Goal: Task Accomplishment & Management: Use online tool/utility

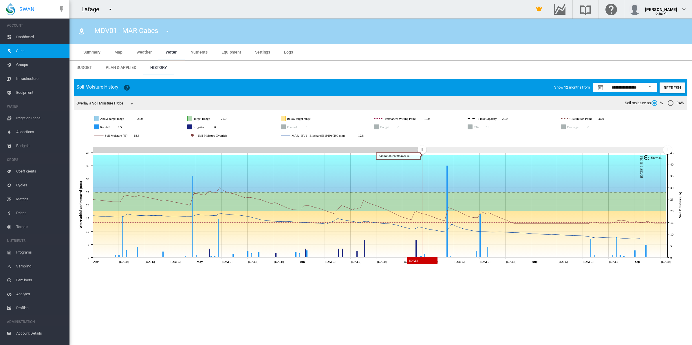
drag, startPoint x: 259, startPoint y: 150, endPoint x: 422, endPoint y: 161, distance: 163.3
click at [422, 161] on icon "JavaScript chart by amCharts [DATE] Apr [DATE] Apr [DATE] May [DATE] May [DATE]…" at bounding box center [380, 203] width 613 height 125
click at [132, 103] on md-icon "icon-menu-down" at bounding box center [131, 103] width 7 height 7
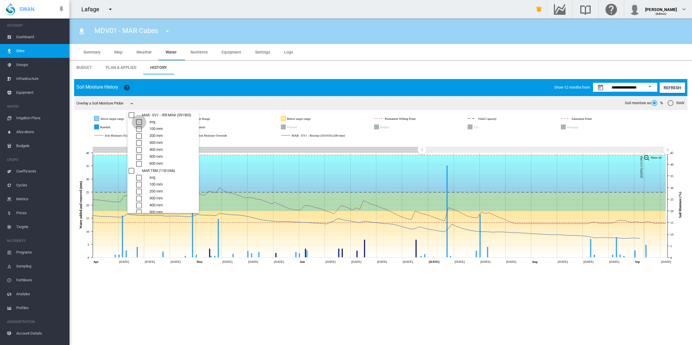
click at [140, 122] on div "avg" at bounding box center [139, 122] width 6 height 6
click at [139, 183] on div "300 mm" at bounding box center [139, 186] width 6 height 6
click at [140, 178] on div "200 mm" at bounding box center [139, 179] width 6 height 6
click at [138, 184] on div "300 mm" at bounding box center [139, 186] width 6 height 6
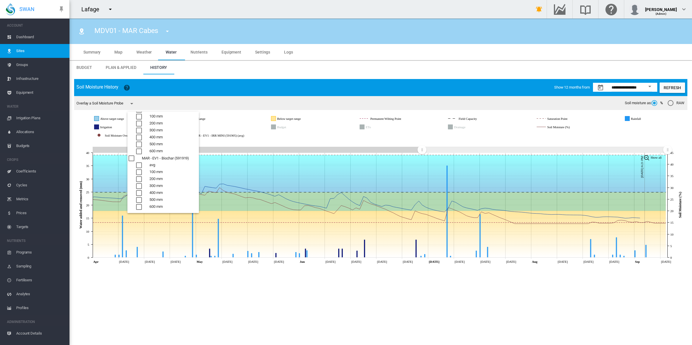
drag, startPoint x: 223, startPoint y: 287, endPoint x: 231, endPoint y: 290, distance: 8.8
click at [223, 288] on md-backdrop at bounding box center [346, 172] width 692 height 345
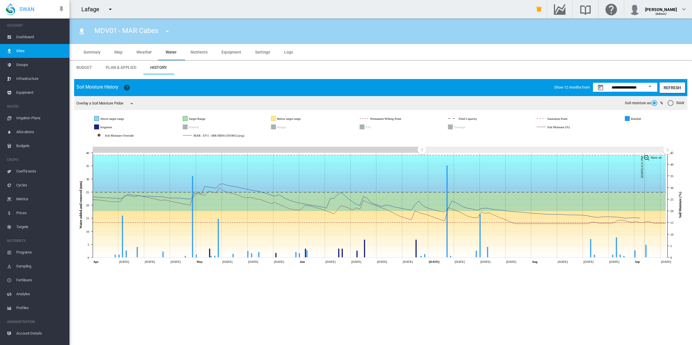
click at [31, 62] on span "Groups" at bounding box center [40, 65] width 49 height 14
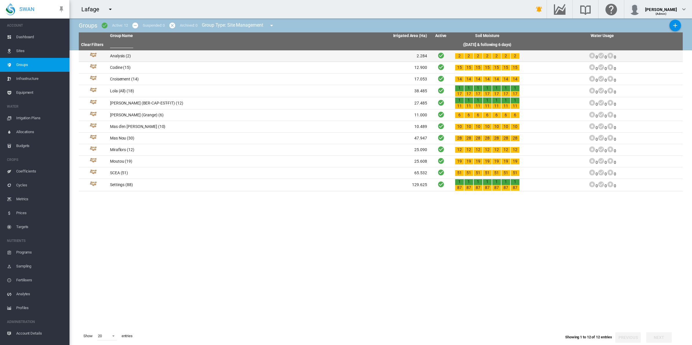
click at [120, 54] on td "Analysis (2)" at bounding box center [188, 55] width 161 height 11
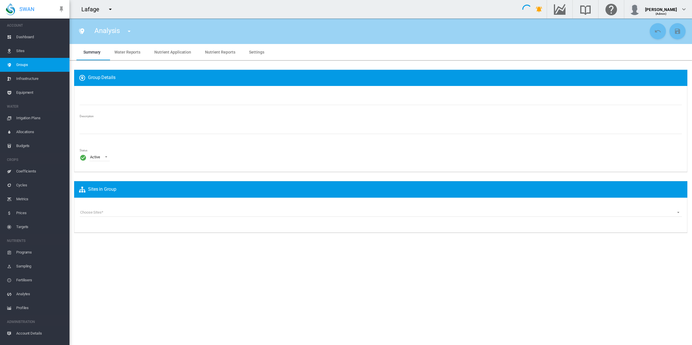
type input "********"
type textarea "**********"
click at [125, 50] on span "Water Reports" at bounding box center [127, 52] width 26 height 5
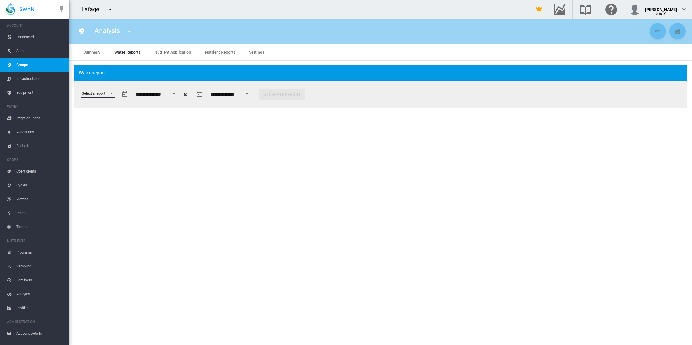
click at [108, 94] on md-select "Select a report Data Extract Irrigation Planned and Applied Soil Moisture Statu…" at bounding box center [98, 93] width 34 height 9
click at [108, 122] on div "Soil Moisture Status" at bounding box center [97, 121] width 32 height 5
click at [184, 93] on div "Open calendar" at bounding box center [182, 93] width 3 height 1
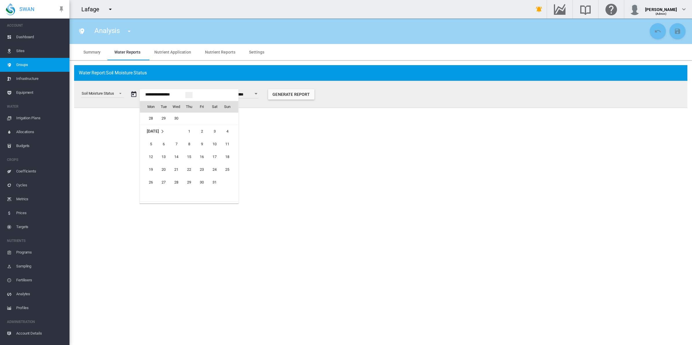
scroll to position [14086, 0]
click at [189, 141] on span "1" at bounding box center [189, 143] width 12 height 12
type input "**********"
click at [255, 94] on div "Open calendar" at bounding box center [253, 93] width 3 height 1
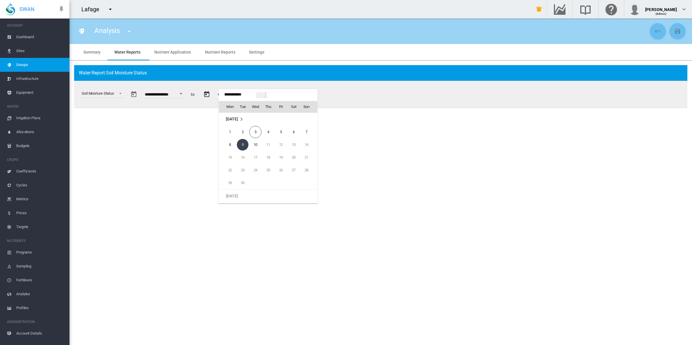
scroll to position [271, 0]
click at [306, 128] on span "31" at bounding box center [306, 130] width 12 height 12
type input "**********"
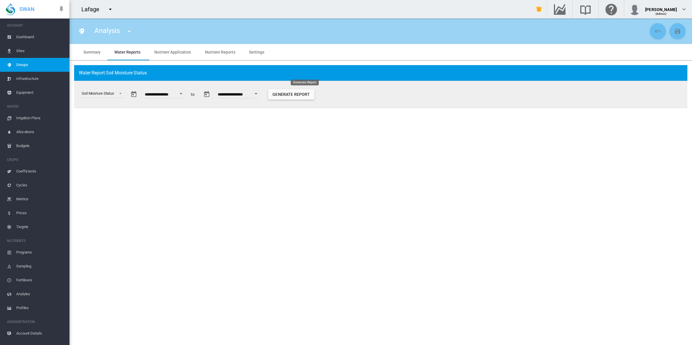
click at [300, 94] on button "Generate Report" at bounding box center [291, 94] width 46 height 10
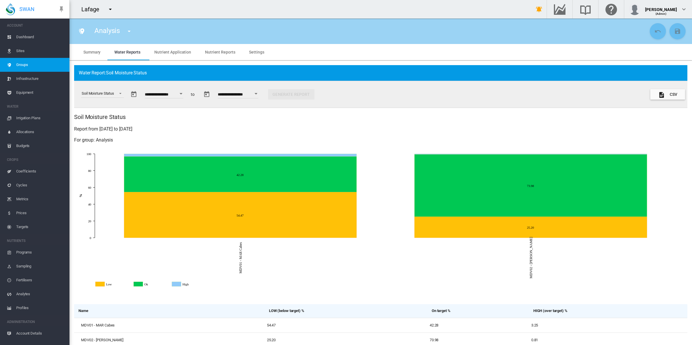
scroll to position [7, 0]
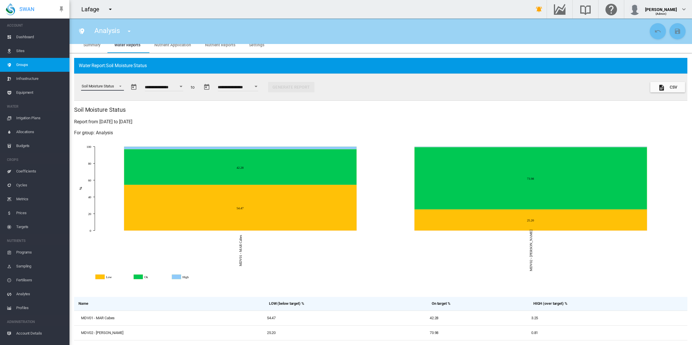
click at [119, 86] on span "Select a report: \a Soil Moisture Status\a" at bounding box center [118, 85] width 7 height 5
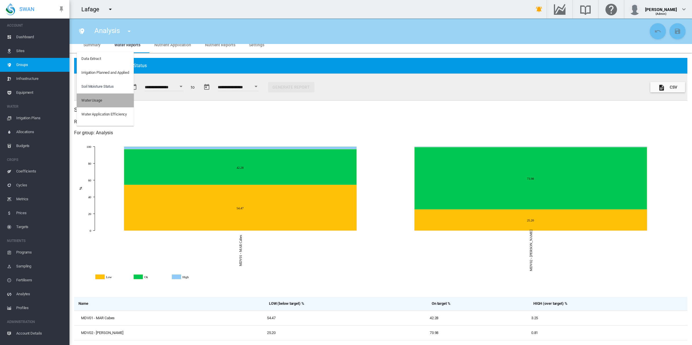
click at [102, 97] on md-option "Water Usage" at bounding box center [105, 100] width 57 height 14
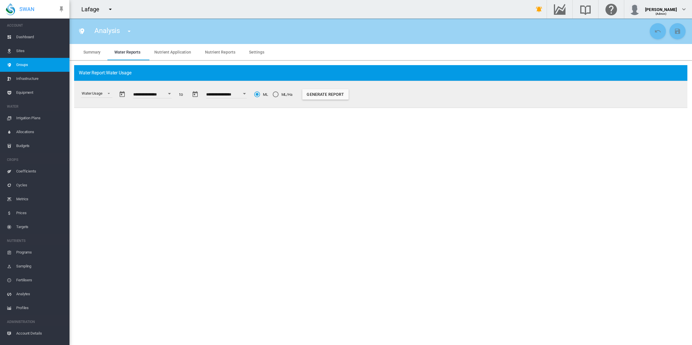
click at [171, 93] on div "Open calendar" at bounding box center [169, 93] width 3 height 1
click at [174, 93] on div "Mon Tue Wed Thu Fri Sat Sun [DATE] 1 2 3 4 5 6 7 8 9 10 11 12 13 14 15 16 17 18…" at bounding box center [176, 146] width 99 height 114
click at [344, 95] on button "Generate Report" at bounding box center [325, 94] width 46 height 10
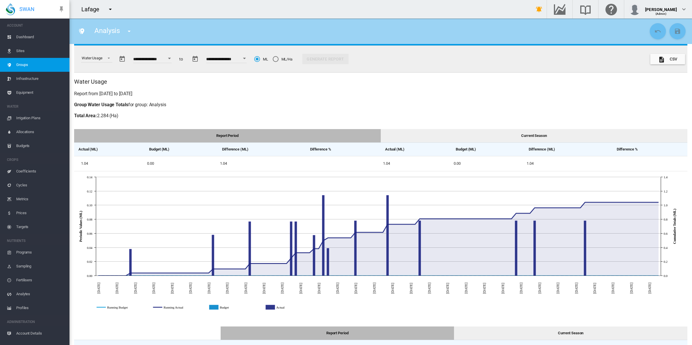
scroll to position [0, 0]
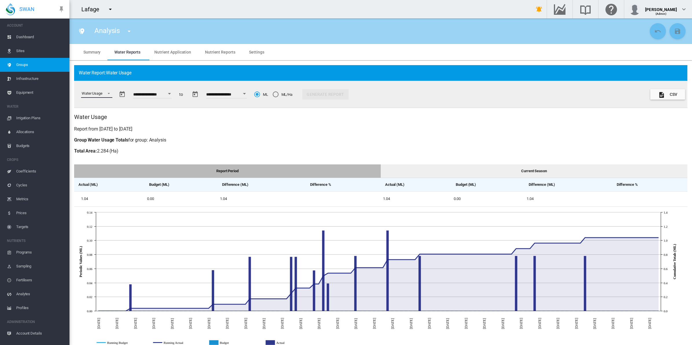
click at [111, 91] on md-select-value "Water Usage" at bounding box center [96, 93] width 31 height 9
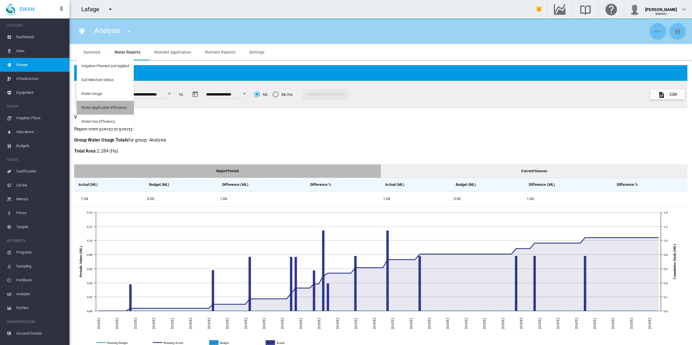
click at [110, 105] on div "Water Application Efficiency" at bounding box center [103, 107] width 45 height 5
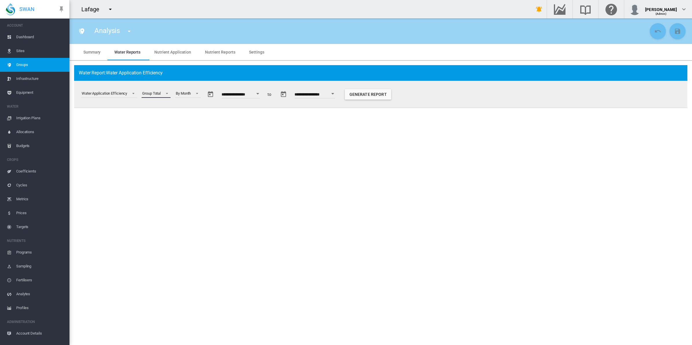
click at [164, 94] on span at bounding box center [165, 92] width 7 height 5
click at [163, 91] on md-option "Group Total" at bounding box center [164, 94] width 53 height 14
click at [391, 93] on button "Generate Report" at bounding box center [368, 94] width 46 height 10
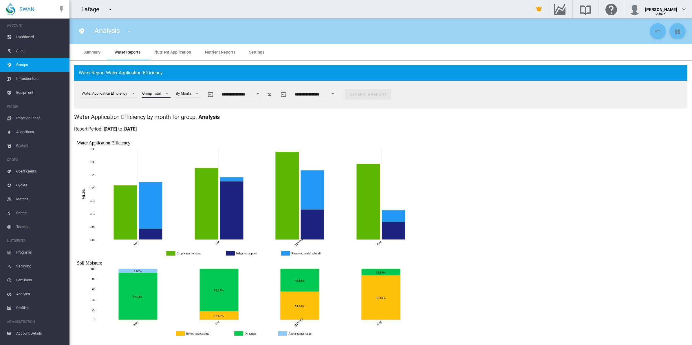
click at [165, 91] on span at bounding box center [165, 92] width 7 height 5
click at [166, 105] on md-option "Site Total" at bounding box center [164, 108] width 53 height 14
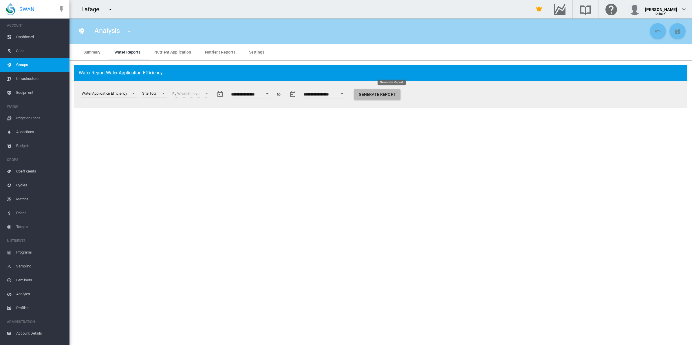
click at [388, 95] on button "Generate Report" at bounding box center [377, 94] width 46 height 10
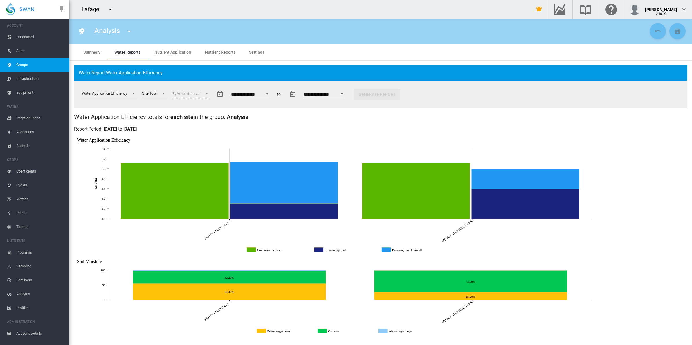
click at [207, 92] on span at bounding box center [204, 93] width 7 height 5
click at [643, 215] on div "Water Application Efficiency totals for group: Analysis for each site in the gr…" at bounding box center [380, 226] width 613 height 227
click at [155, 93] on div "Site Total" at bounding box center [149, 93] width 15 height 4
click at [159, 105] on div "MDV01 - MAR Cabes (Site)" at bounding box center [164, 107] width 43 height 5
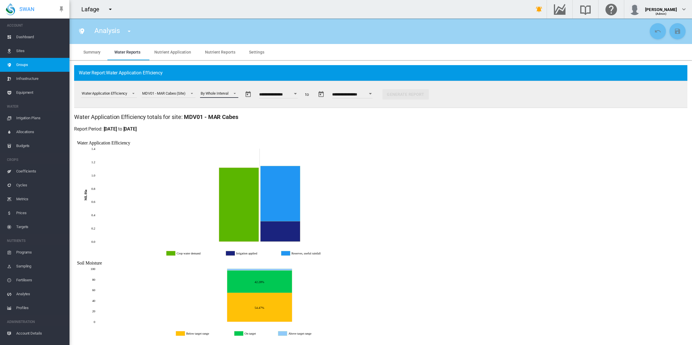
click at [234, 94] on span at bounding box center [232, 92] width 7 height 5
click at [229, 81] on md-option "By Week" at bounding box center [221, 80] width 48 height 14
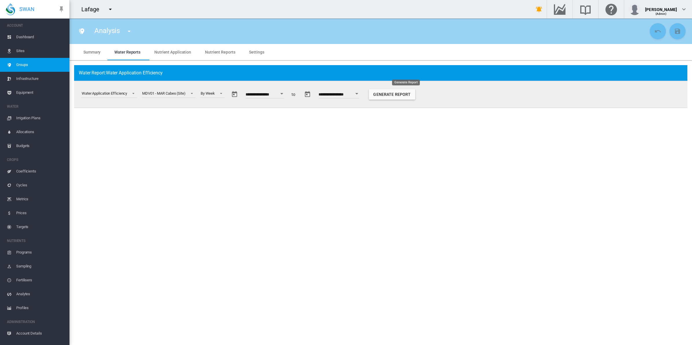
click at [399, 95] on button "Generate Report" at bounding box center [392, 94] width 46 height 10
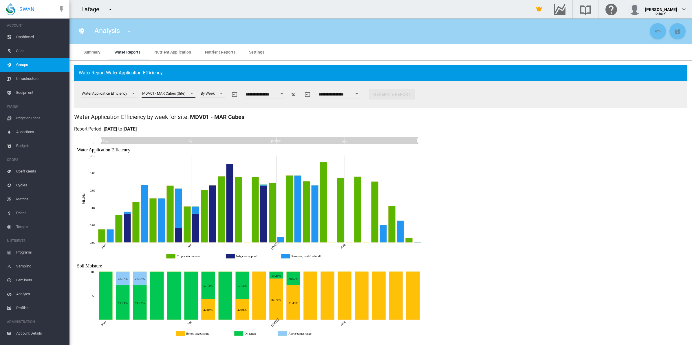
click at [193, 94] on span at bounding box center [190, 92] width 7 height 5
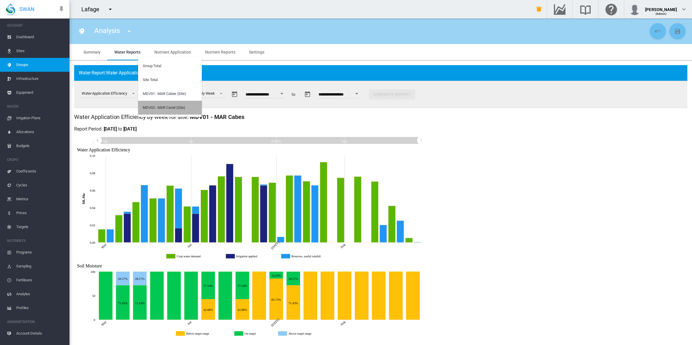
click at [188, 104] on md-option "MDV02 - MAR Canet (Site)" at bounding box center [170, 108] width 64 height 14
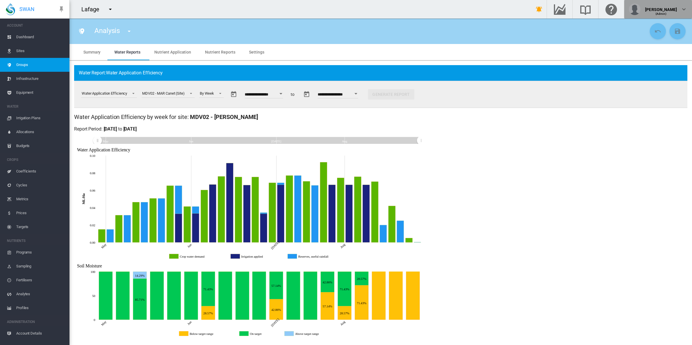
click at [666, 11] on div "(Admin)" at bounding box center [661, 12] width 32 height 6
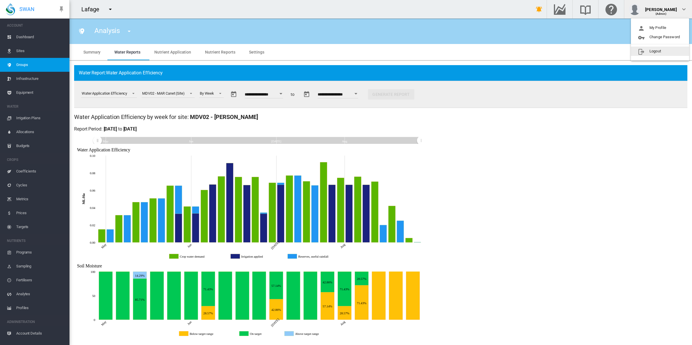
click at [662, 52] on button "Logout" at bounding box center [660, 51] width 58 height 9
